Goal: Communication & Community: Connect with others

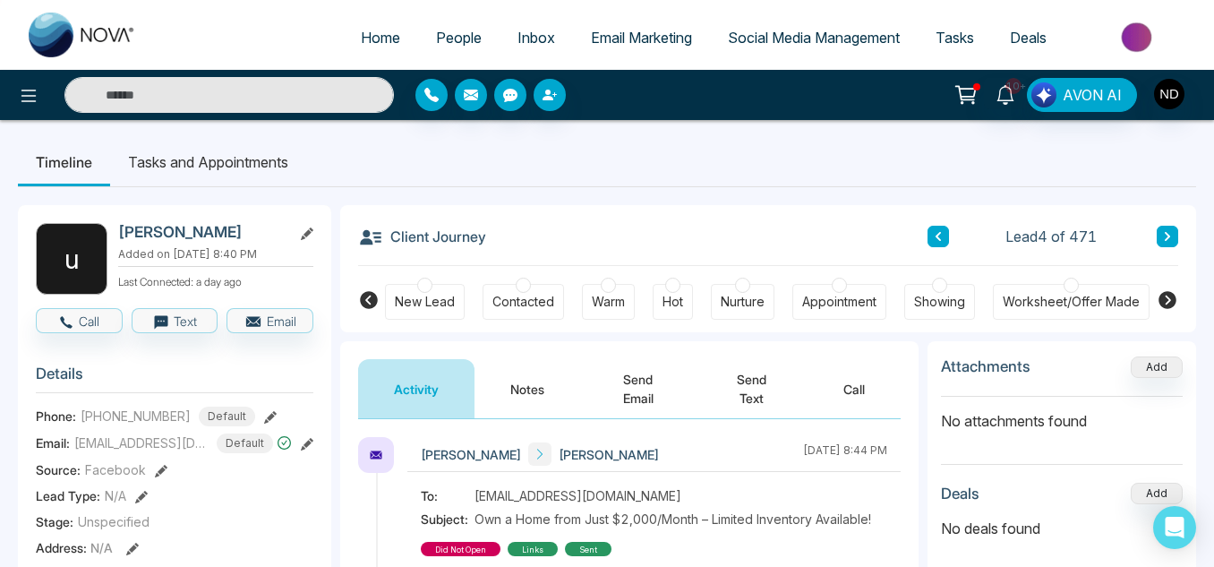
click at [305, 99] on input "text" at bounding box center [228, 95] width 329 height 36
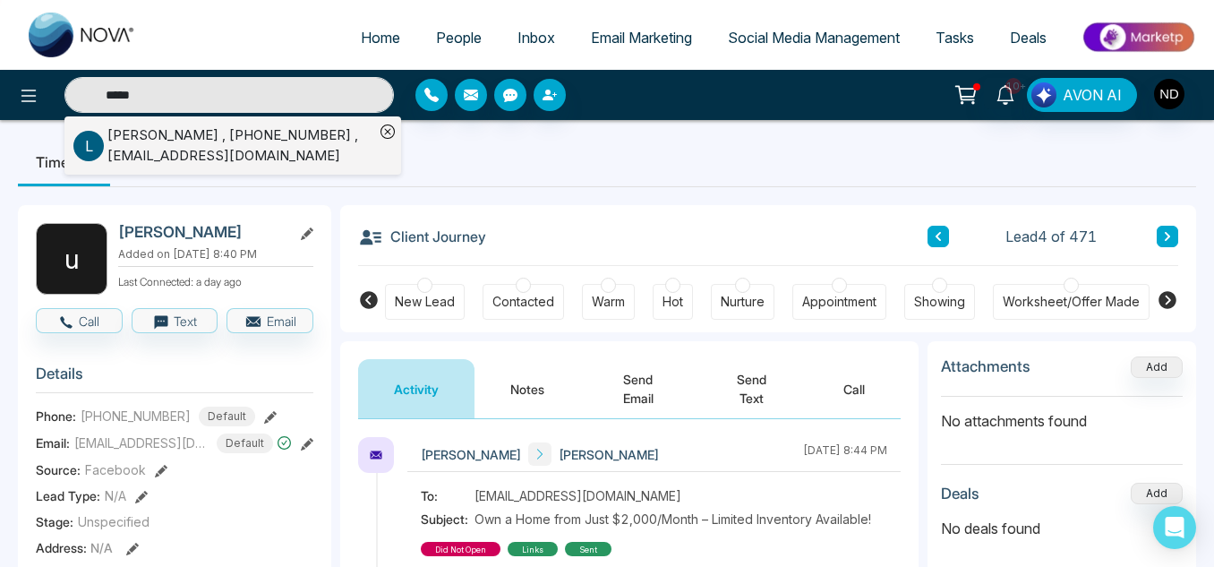
type input "*****"
click at [315, 141] on div "[PERSON_NAME] , [PHONE_NUMBER] , [EMAIL_ADDRESS][DOMAIN_NAME]" at bounding box center [240, 145] width 267 height 40
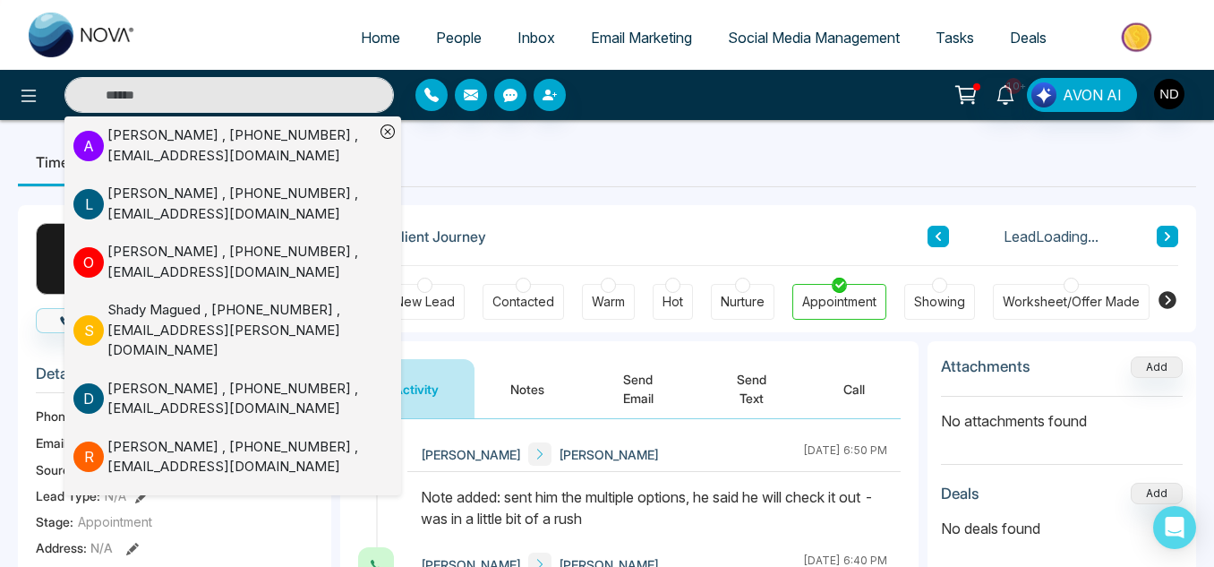
click at [650, 399] on button "Send Email" at bounding box center [637, 388] width 115 height 59
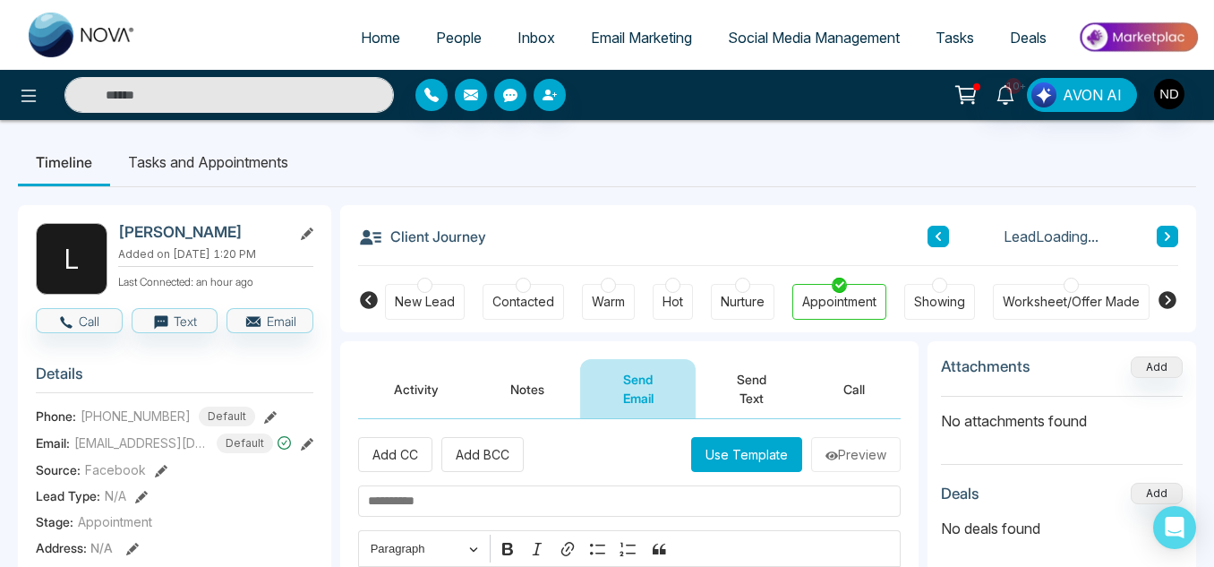
scroll to position [176, 0]
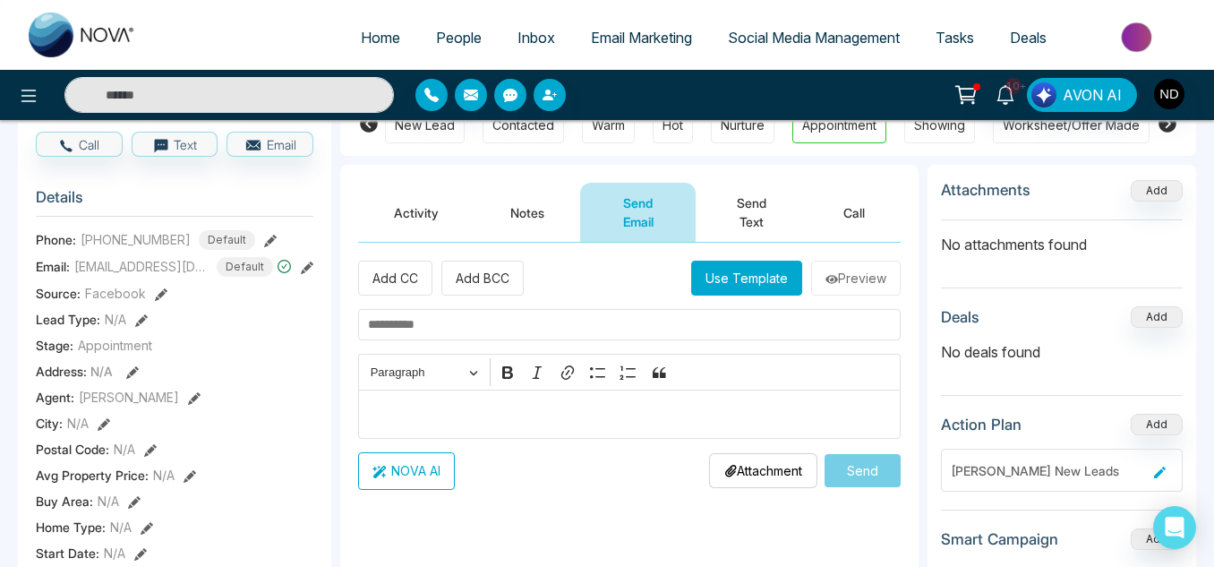
click at [550, 329] on input "text" at bounding box center [629, 324] width 542 height 31
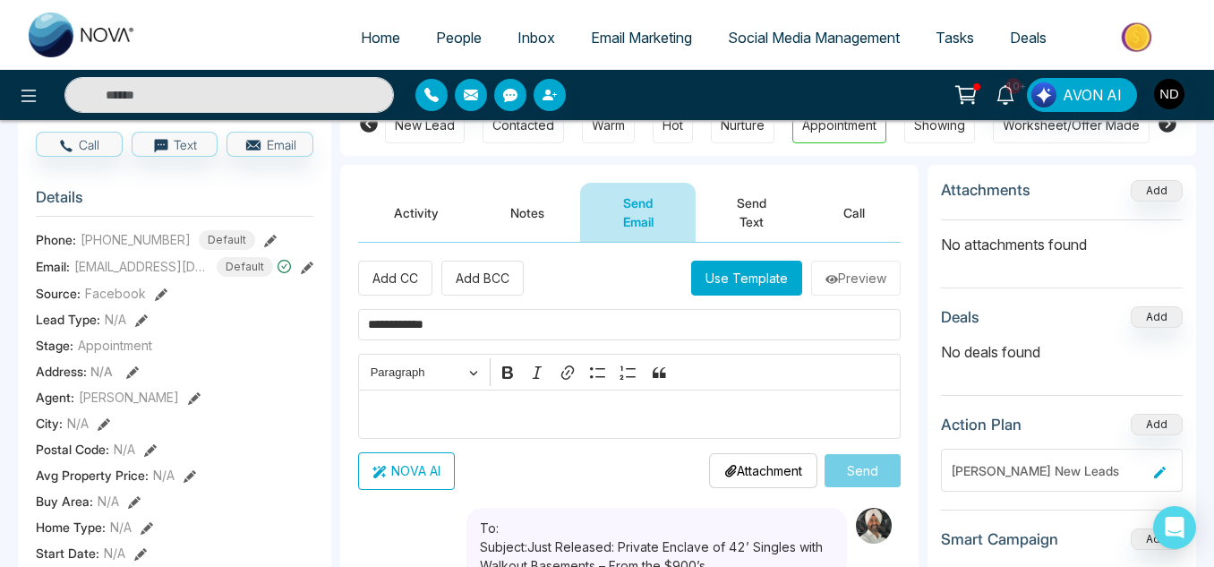
type input "**********"
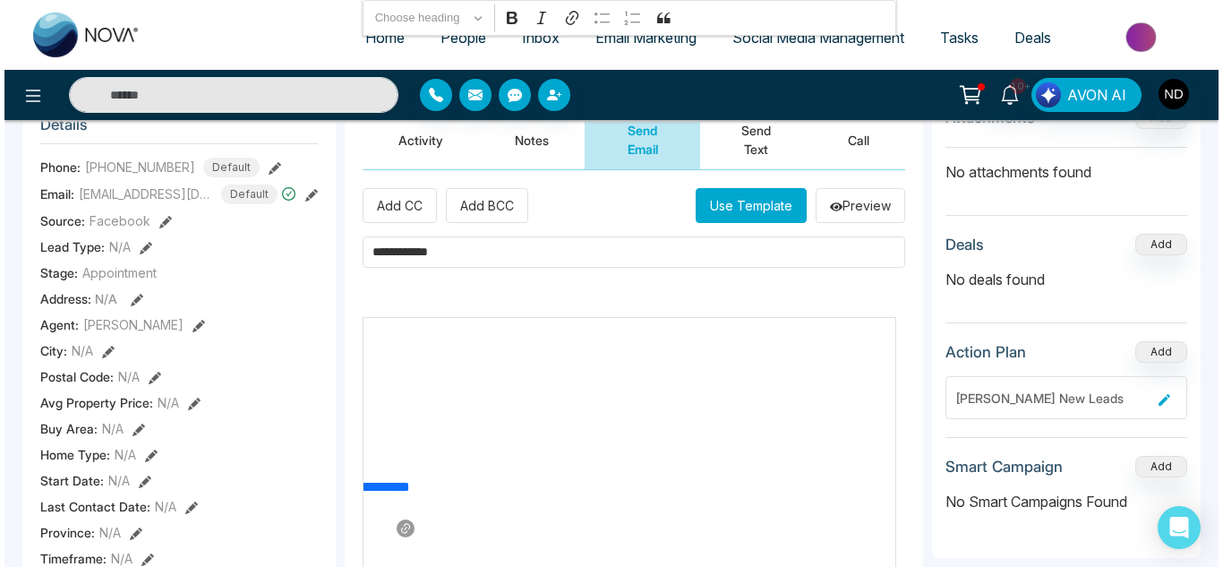
scroll to position [0, 0]
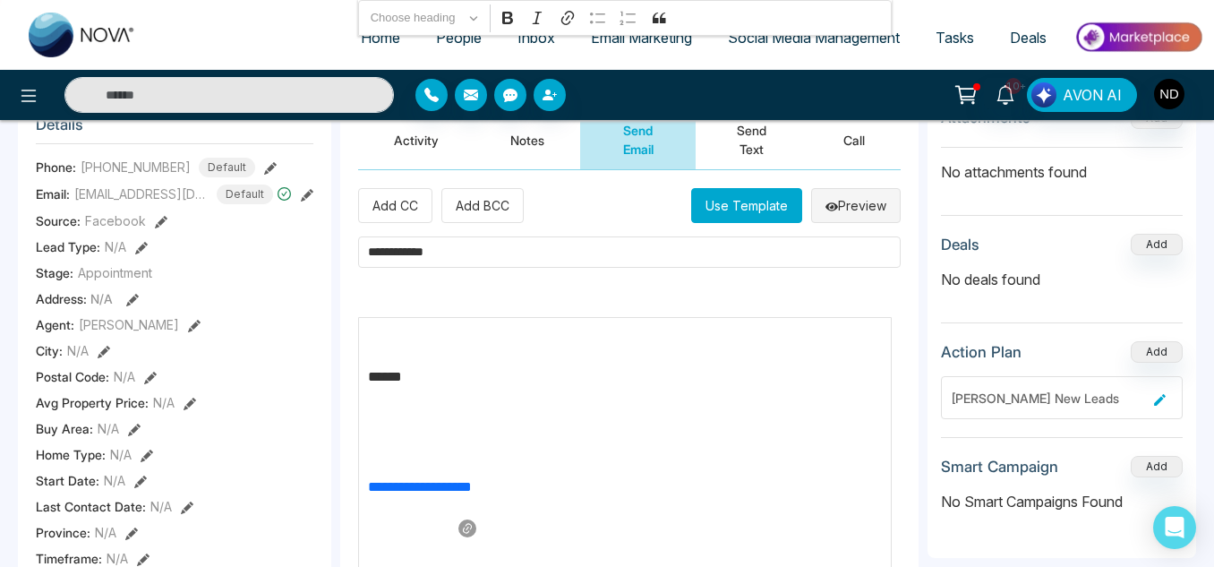
click at [854, 207] on button "Preview" at bounding box center [856, 205] width 90 height 35
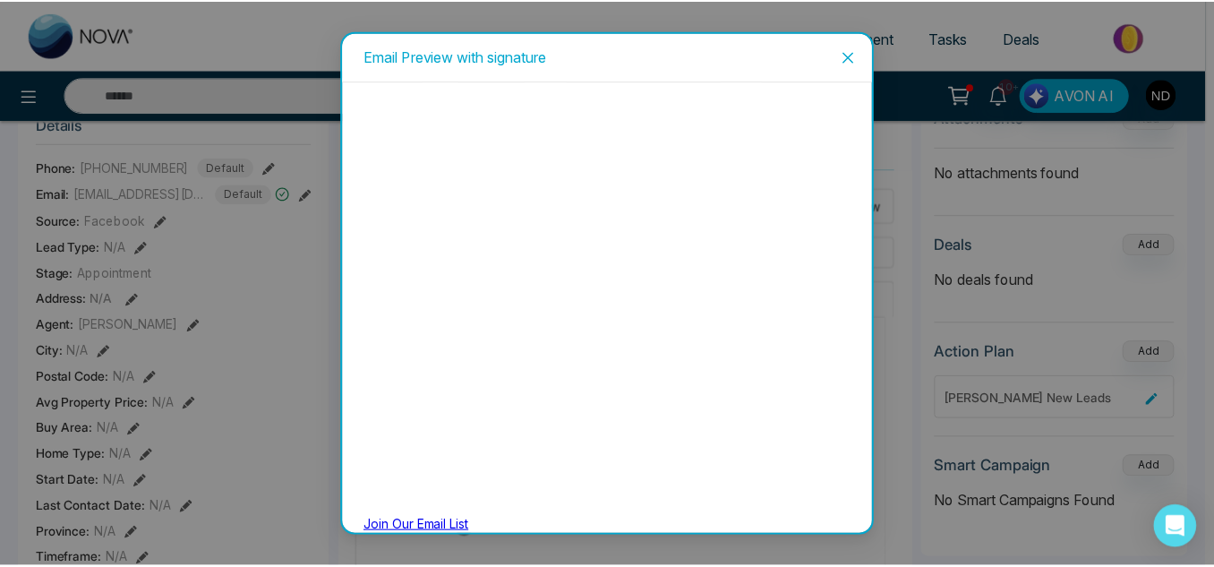
scroll to position [227, 0]
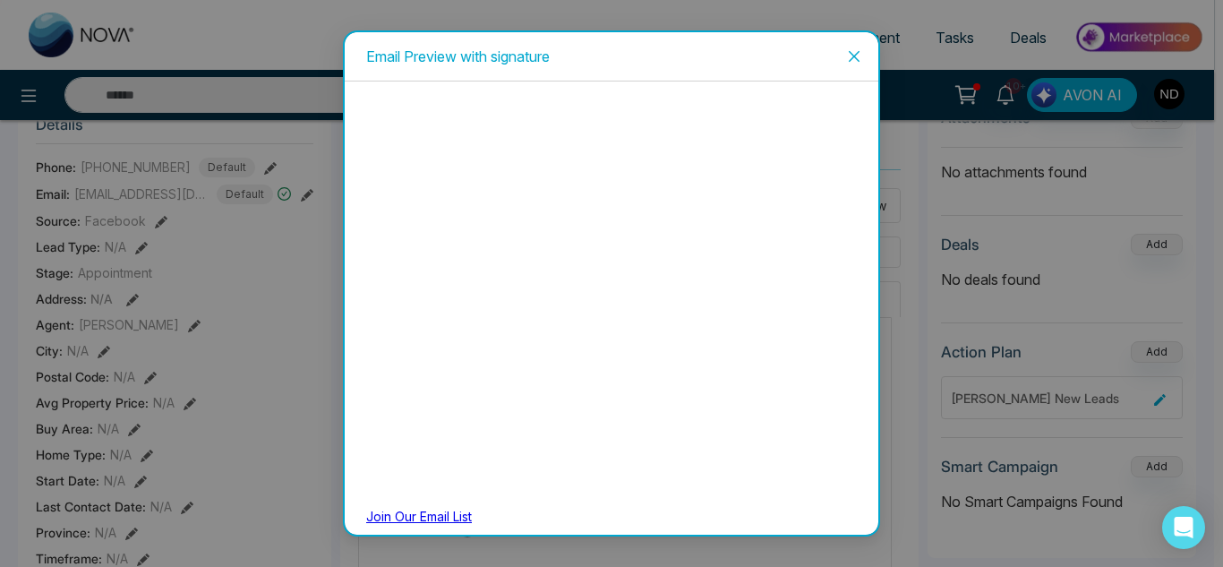
click at [852, 53] on icon "close" at bounding box center [854, 56] width 14 height 14
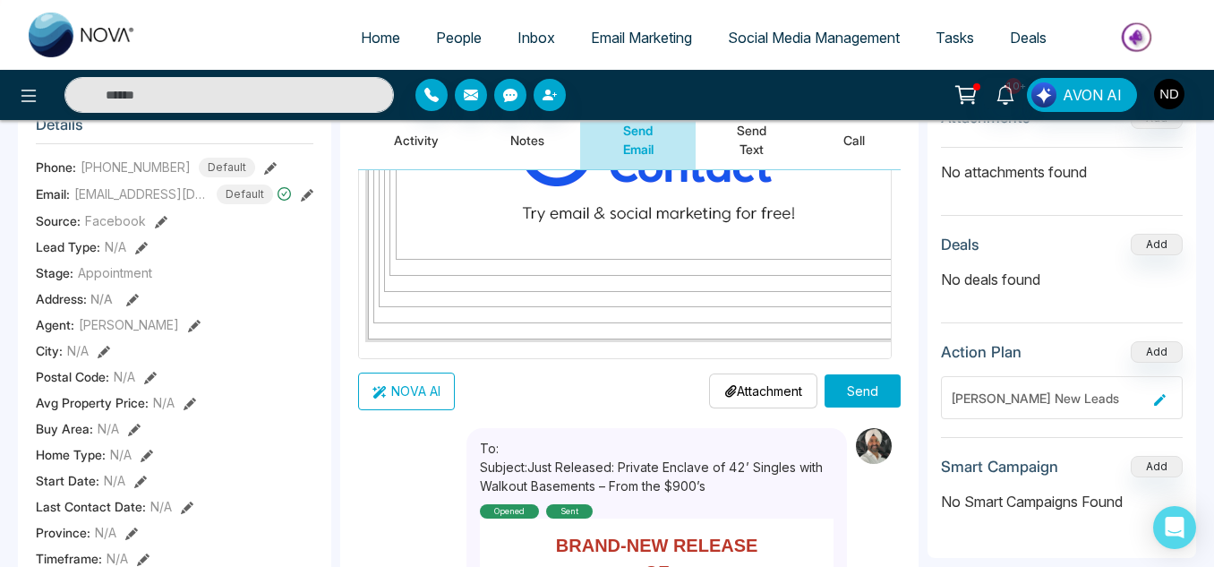
scroll to position [6393, 0]
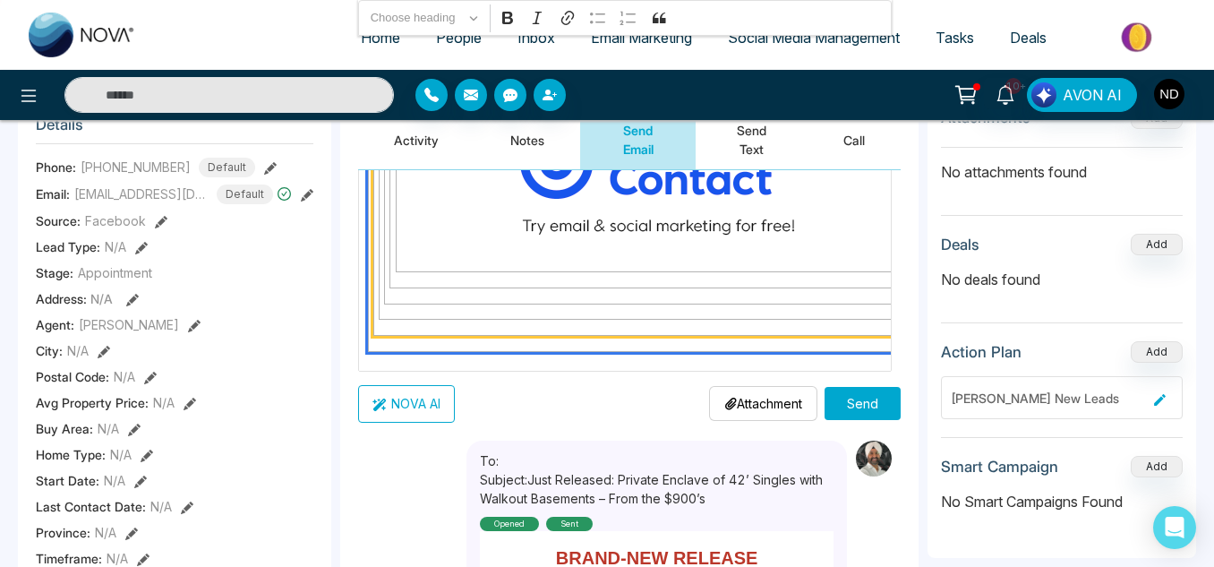
click at [702, 330] on td "Editor editing area: main" at bounding box center [657, 178] width 569 height 316
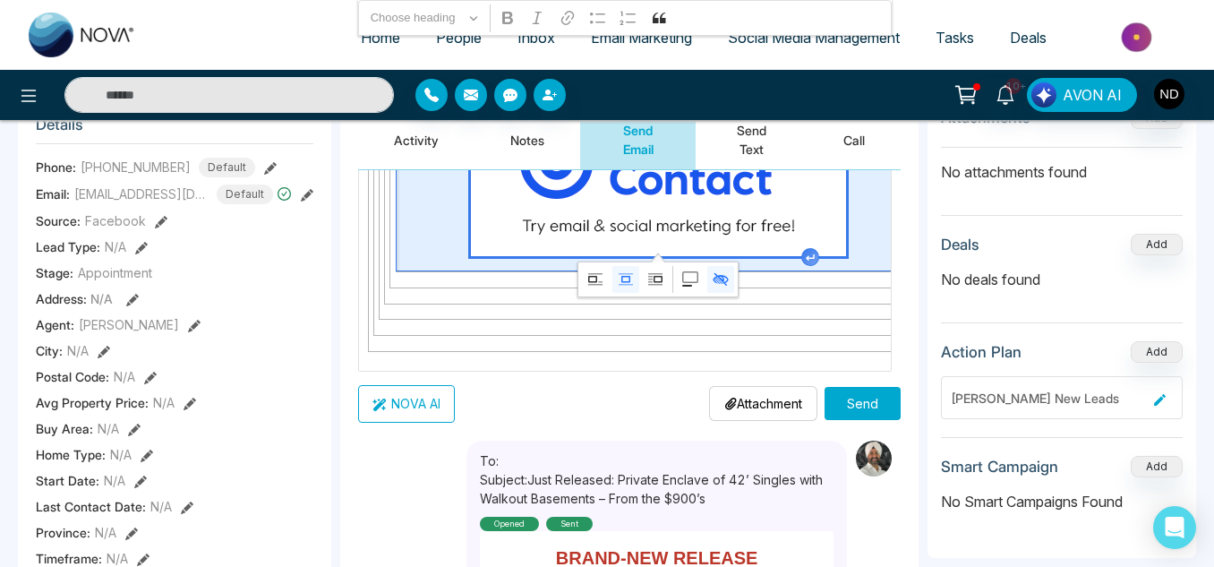
drag, startPoint x: 702, startPoint y: 330, endPoint x: 666, endPoint y: 133, distance: 200.1
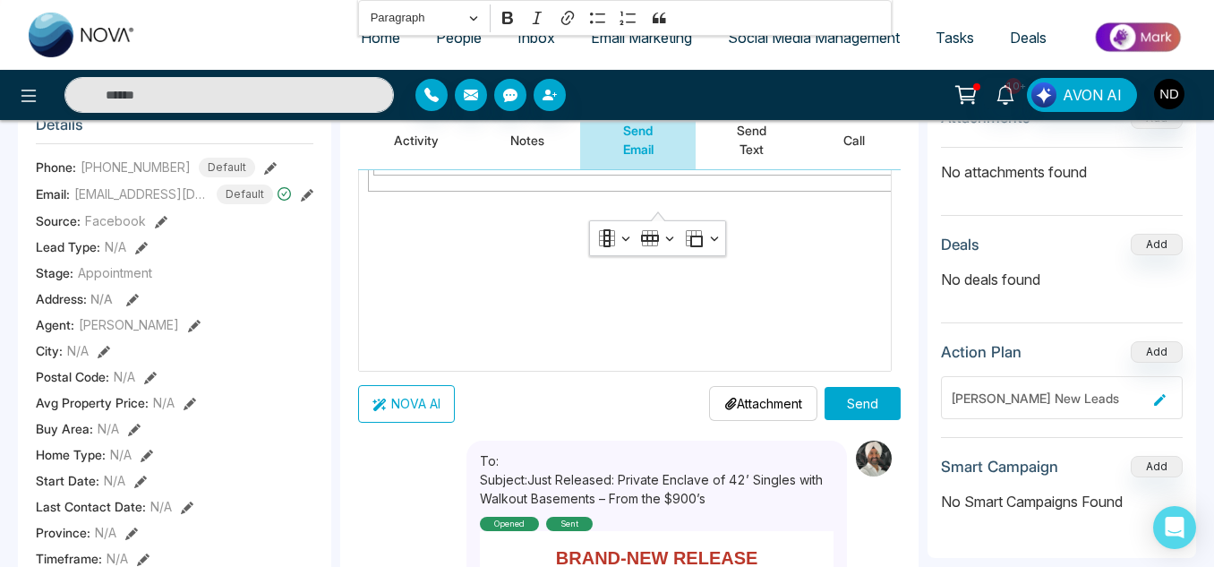
scroll to position [6290, 0]
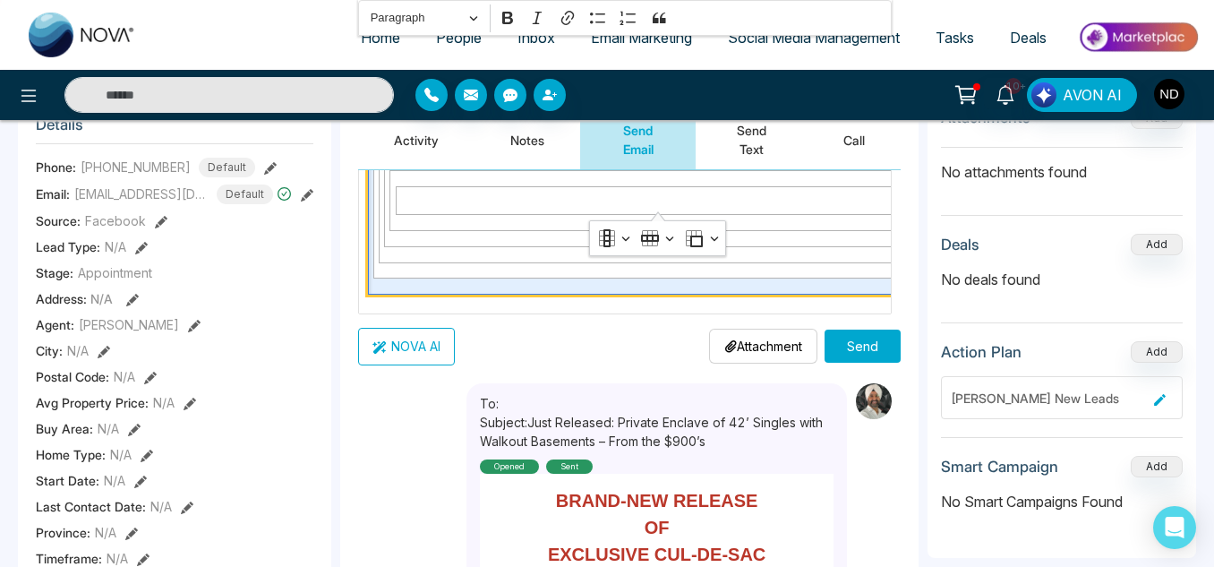
click at [661, 288] on td "Editor editing area: main" at bounding box center [658, 201] width 580 height 188
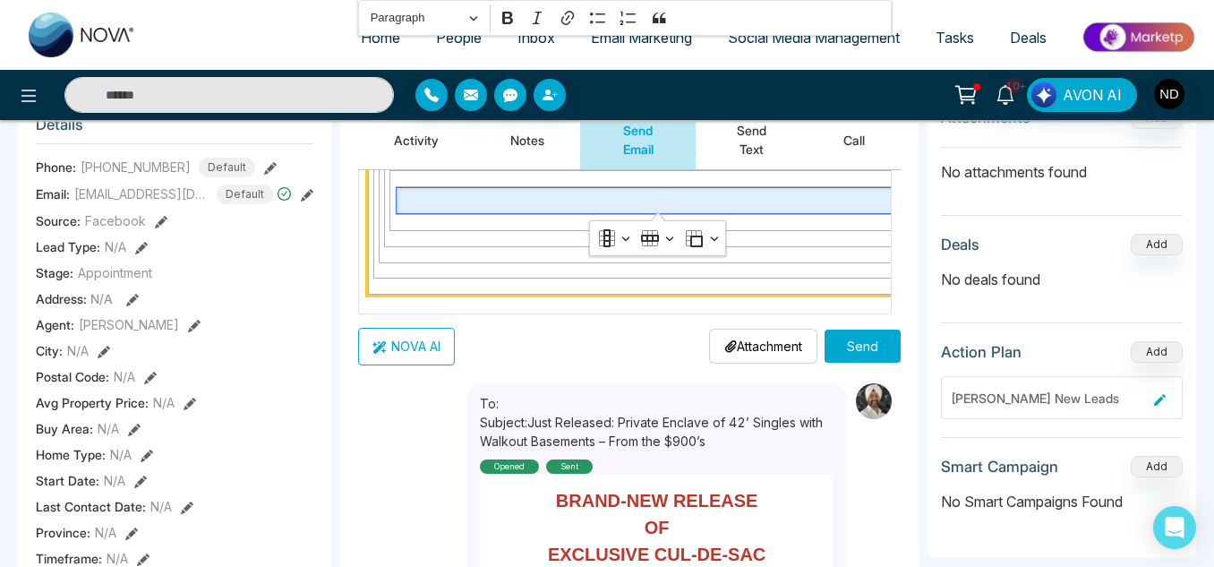
click at [661, 288] on td "Editor editing area: main" at bounding box center [658, 201] width 580 height 188
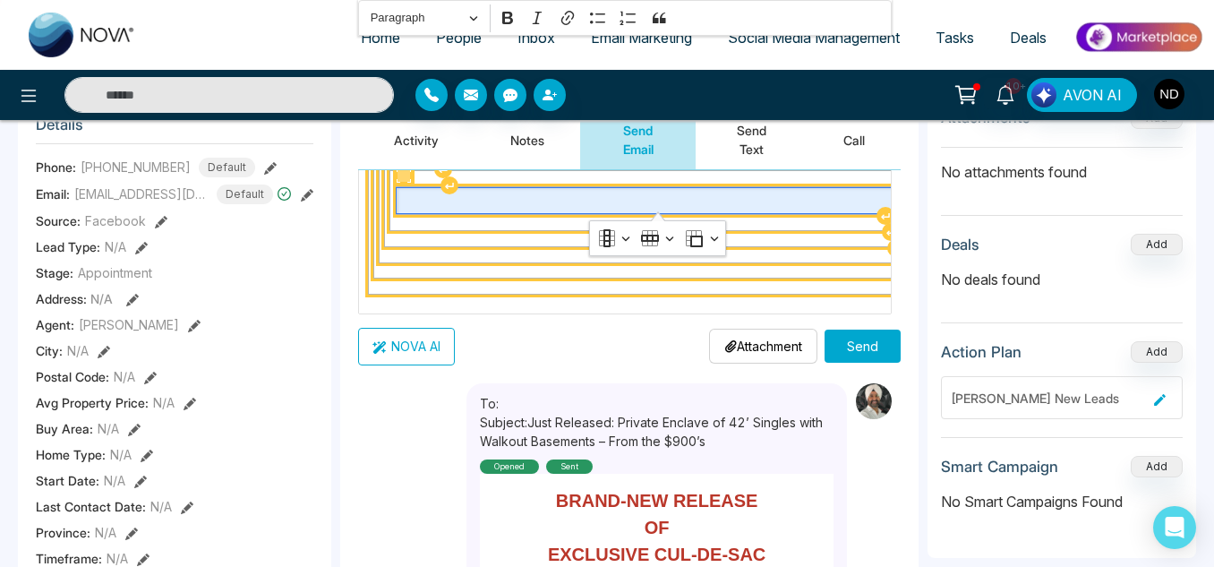
drag, startPoint x: 682, startPoint y: 286, endPoint x: 449, endPoint y: 199, distance: 248.7
click at [434, 149] on body "**********" at bounding box center [607, 34] width 1214 height 567
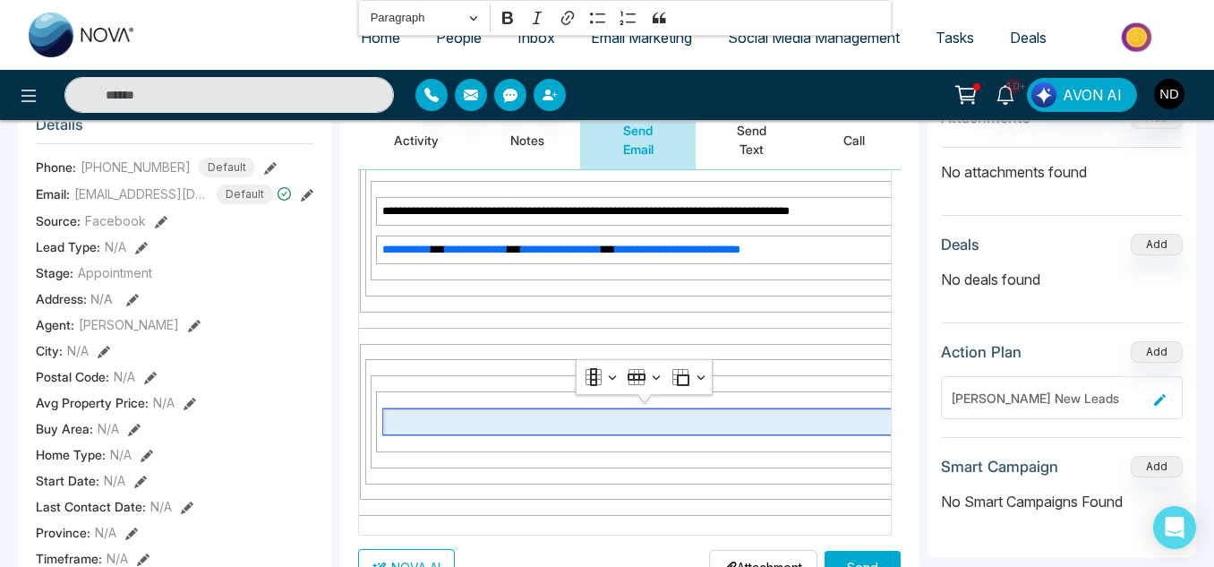
scroll to position [6067, 0]
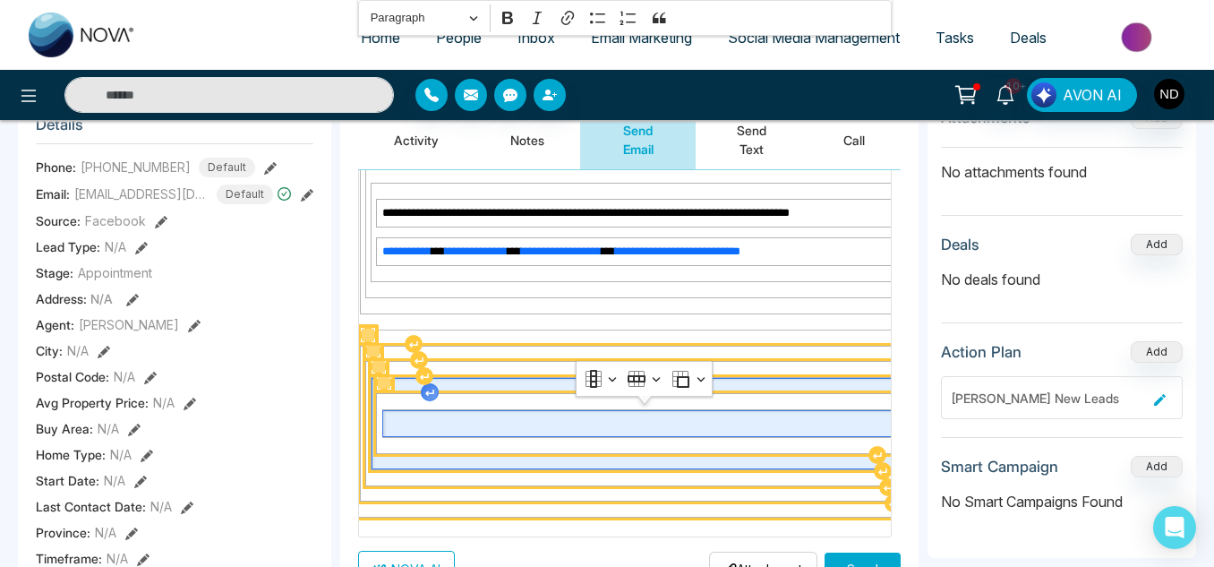
click at [427, 395] on figure "Editor editing area: main" at bounding box center [644, 423] width 537 height 61
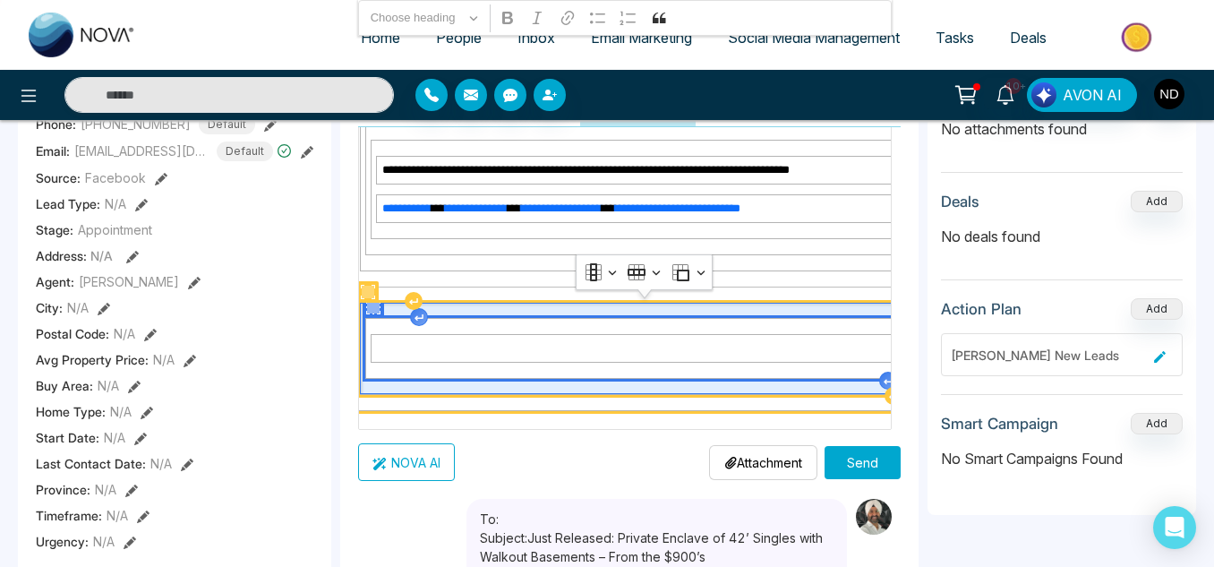
click at [677, 375] on table "Editor editing area: main" at bounding box center [644, 348] width 558 height 61
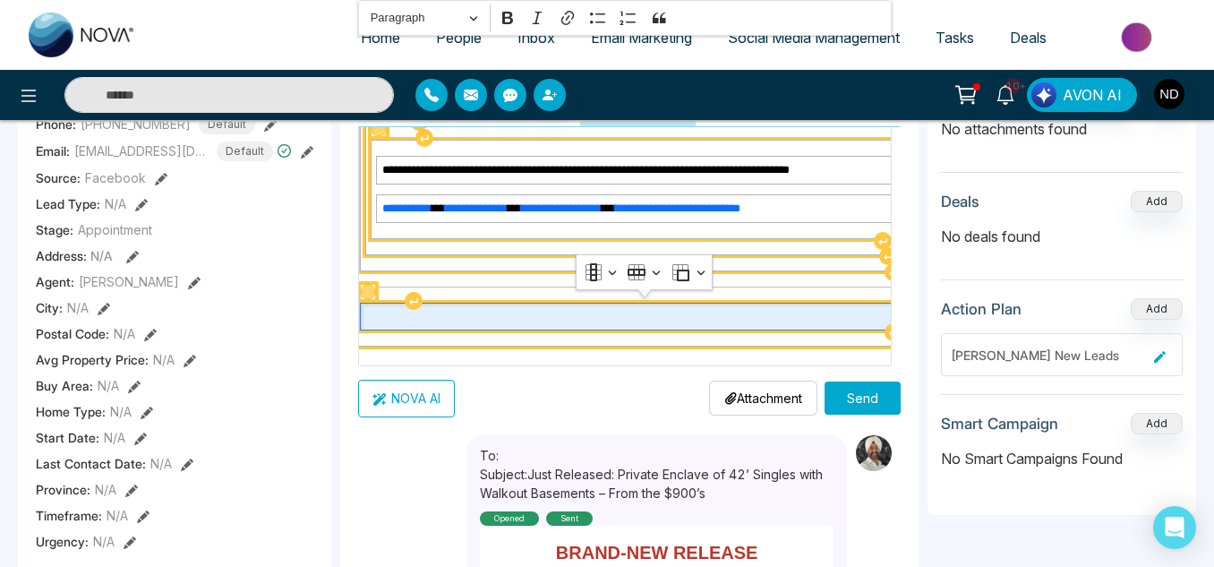
drag, startPoint x: 712, startPoint y: 344, endPoint x: 587, endPoint y: 231, distance: 168.6
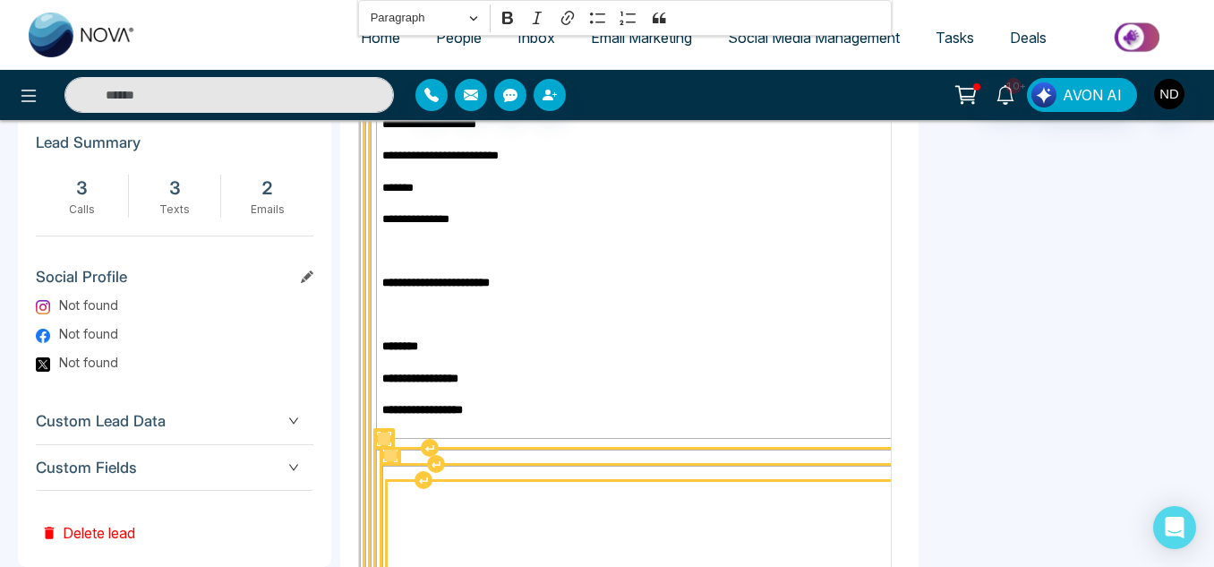
scroll to position [674, 0]
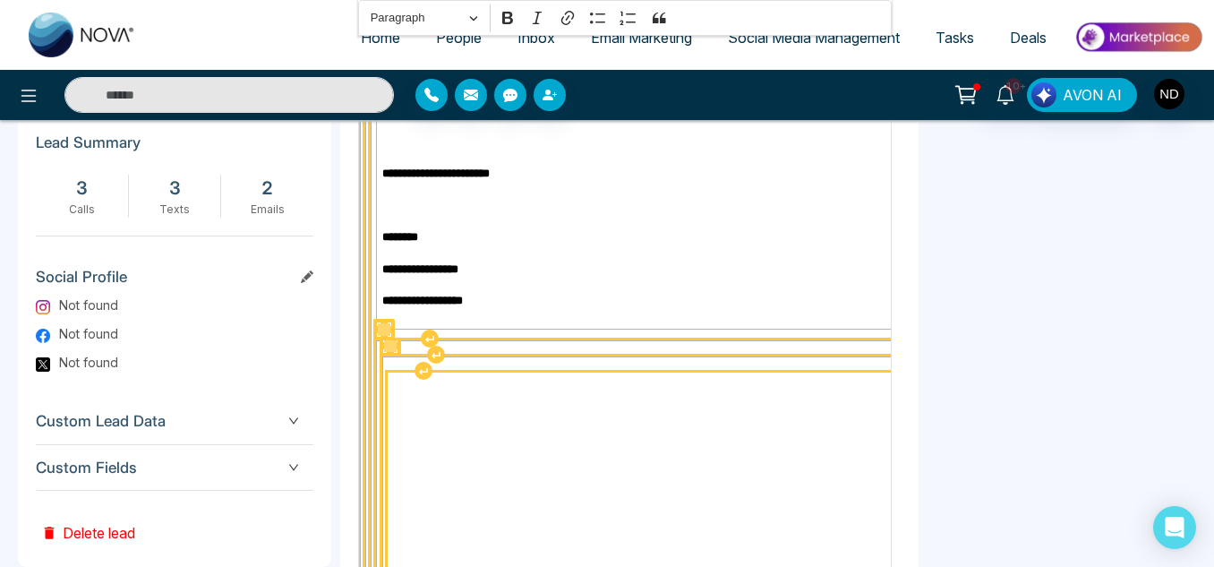
drag, startPoint x: 362, startPoint y: 289, endPoint x: 712, endPoint y: 444, distance: 382.7
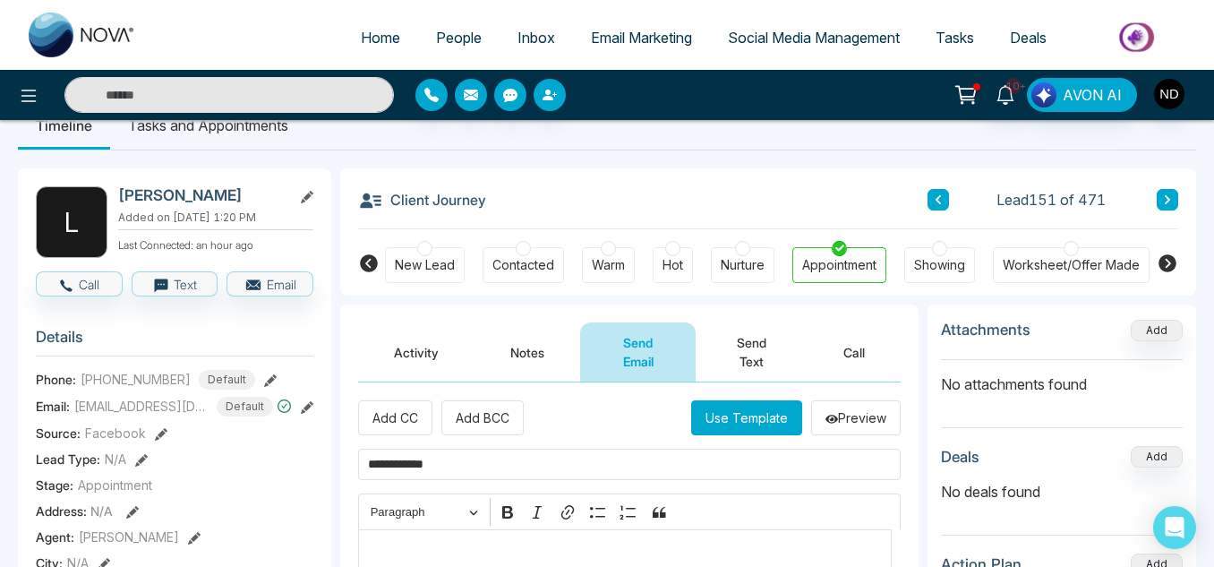
scroll to position [0, 0]
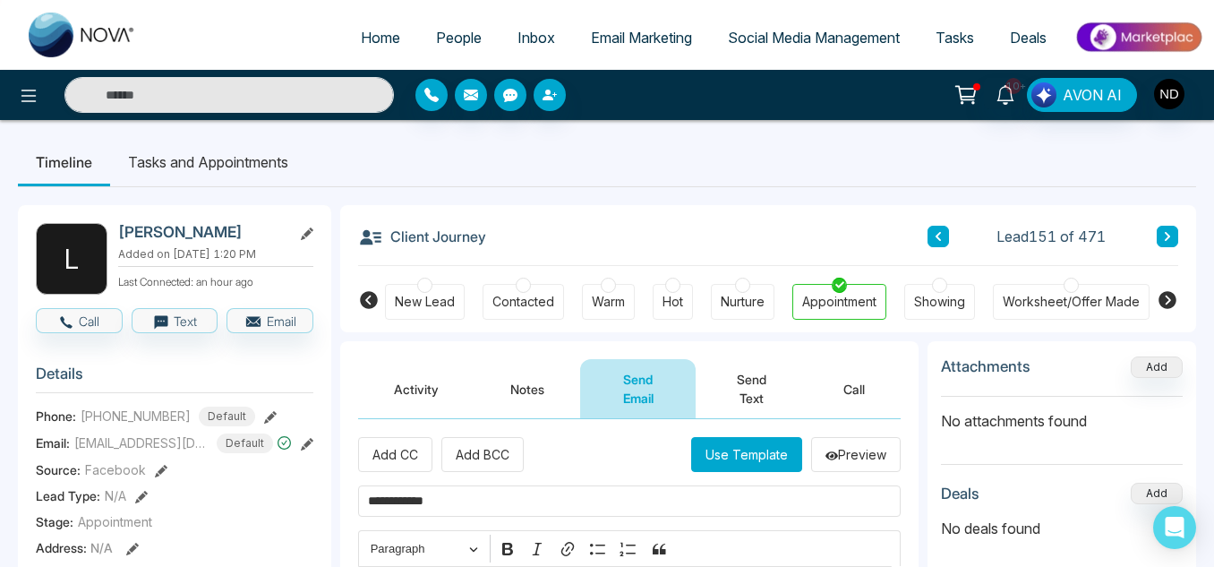
click at [510, 394] on button "Notes" at bounding box center [527, 388] width 106 height 59
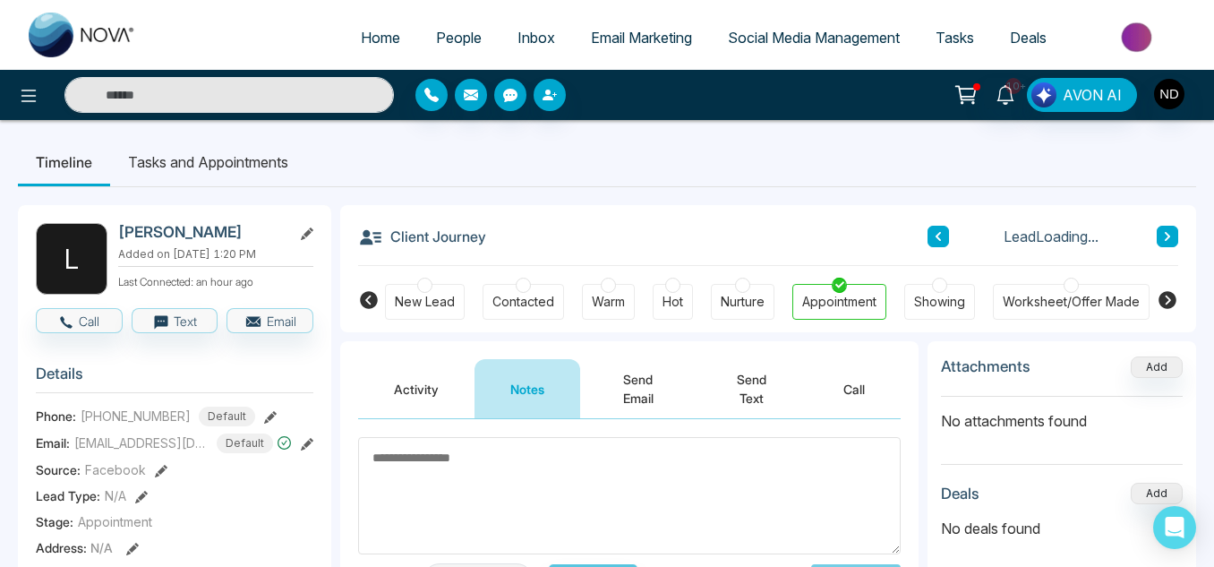
click at [437, 388] on button "Activity" at bounding box center [416, 388] width 116 height 59
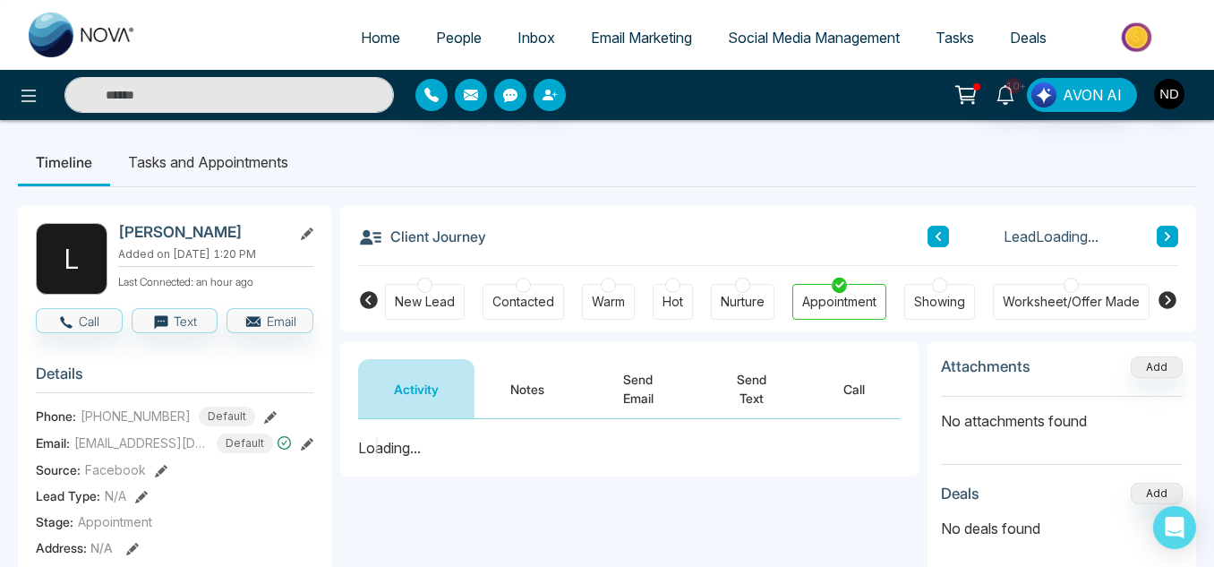
click at [644, 391] on button "Send Email" at bounding box center [637, 388] width 115 height 59
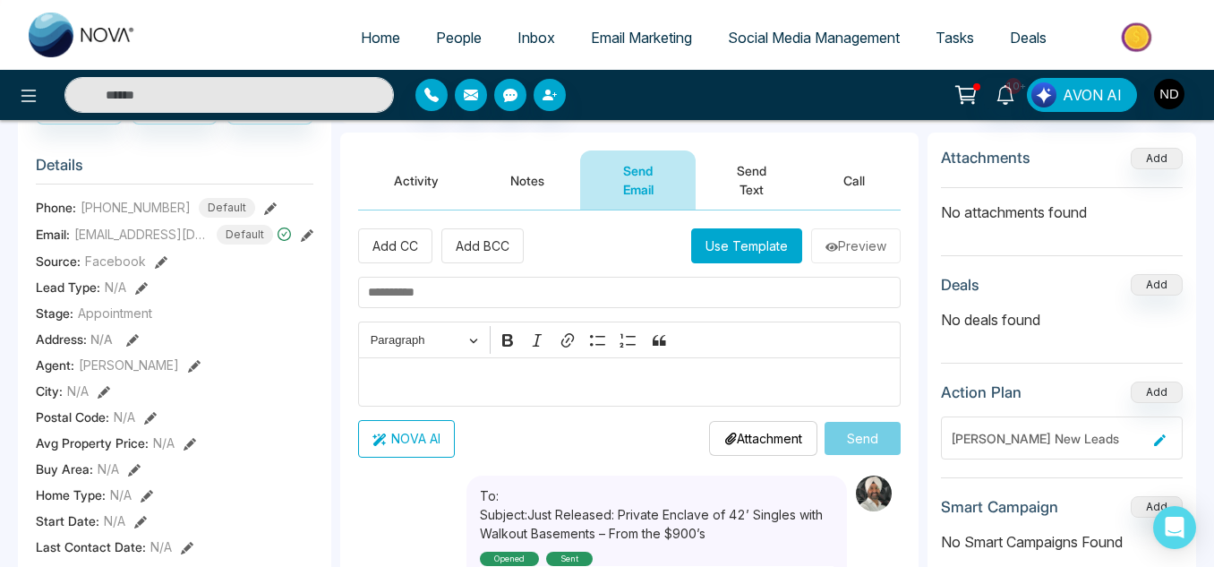
click at [744, 250] on button "Use Template" at bounding box center [746, 245] width 111 height 35
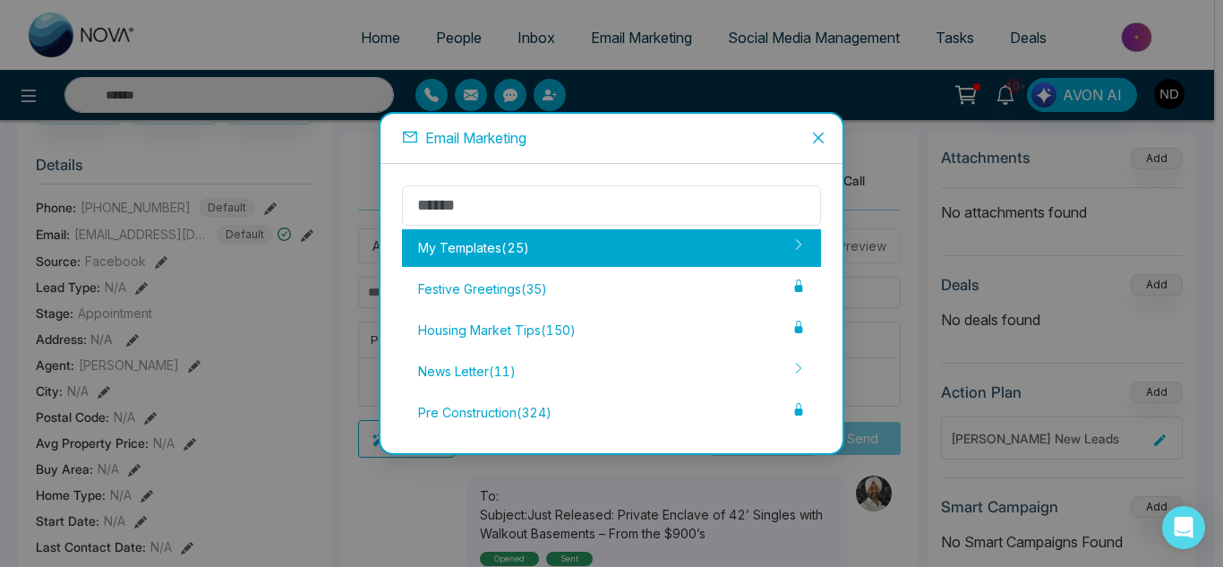
click at [556, 247] on div "My Templates ( 25 )" at bounding box center [611, 248] width 419 height 38
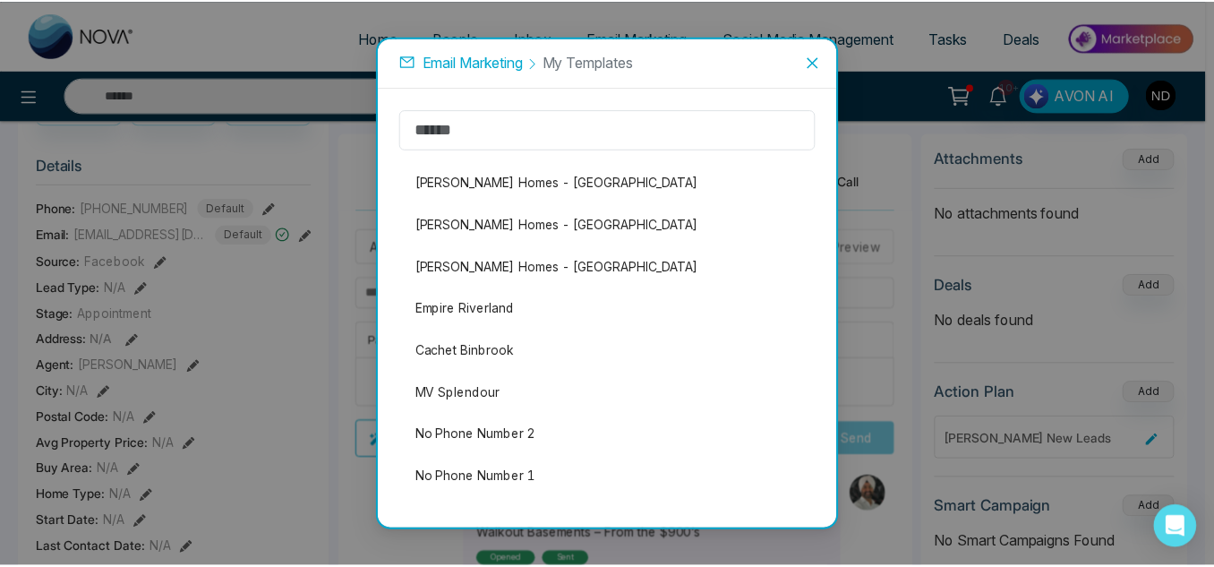
scroll to position [310, 0]
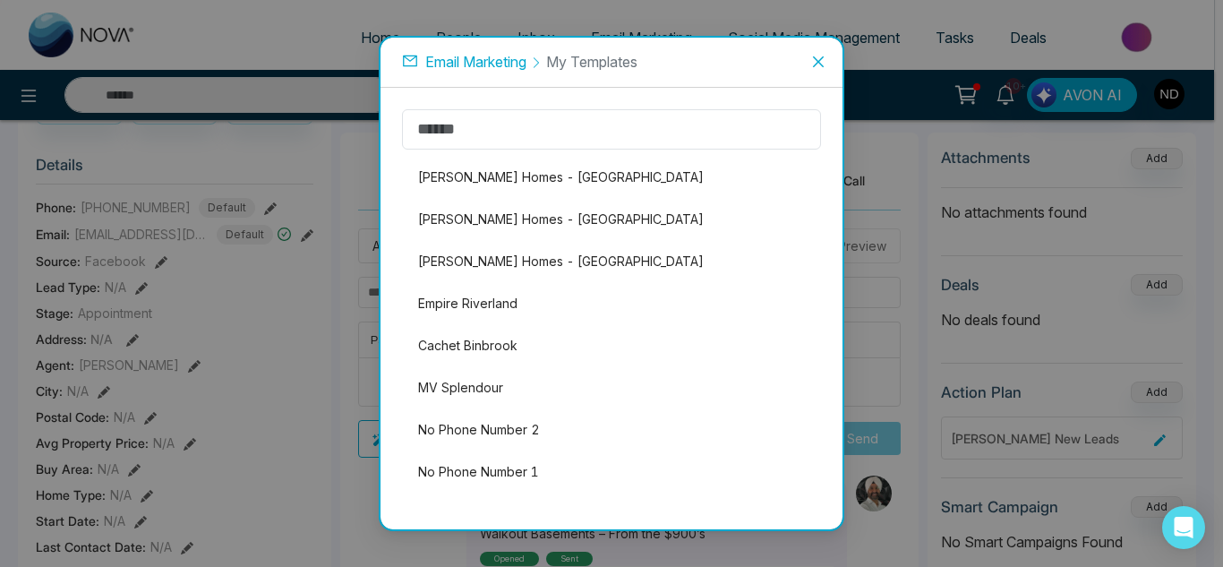
click at [811, 67] on icon "close" at bounding box center [818, 62] width 14 height 14
